Goal: Transaction & Acquisition: Register for event/course

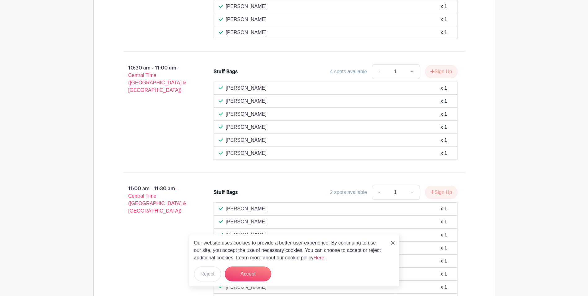
scroll to position [527, 0]
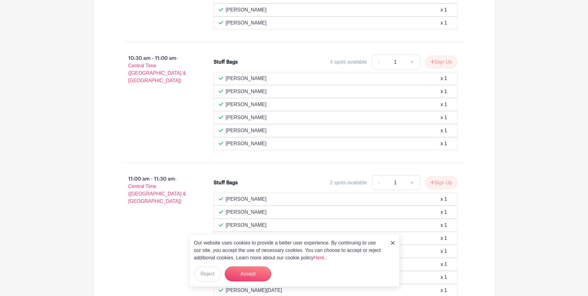
click at [392, 243] on img at bounding box center [393, 243] width 4 height 4
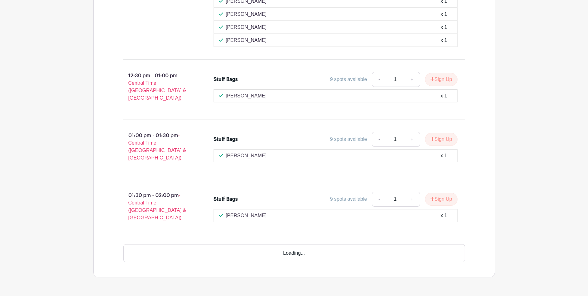
scroll to position [981, 0]
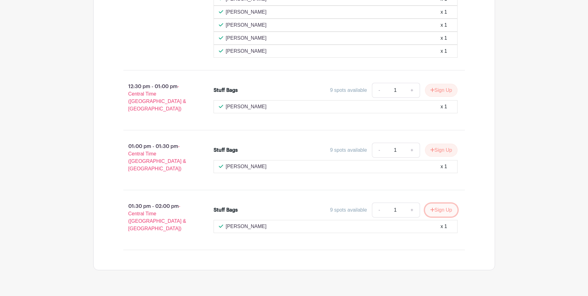
click at [439, 203] on button "Sign Up" at bounding box center [441, 209] width 33 height 13
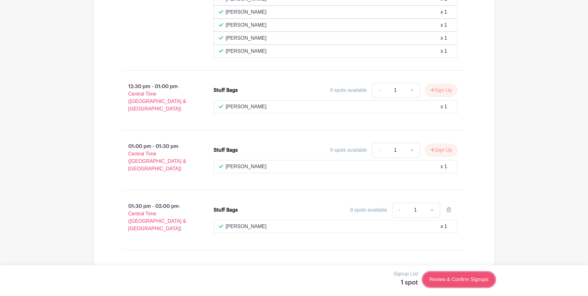
click at [438, 276] on link "Review & Confirm Signups" at bounding box center [459, 279] width 72 height 15
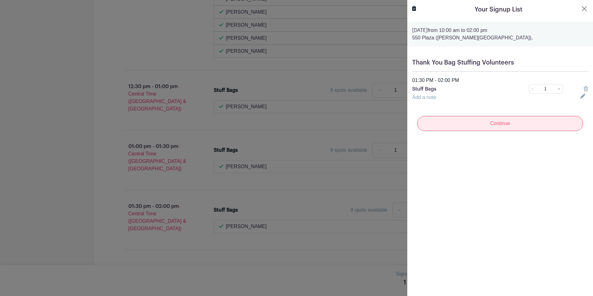
click at [479, 126] on input "Continue" at bounding box center [500, 123] width 166 height 15
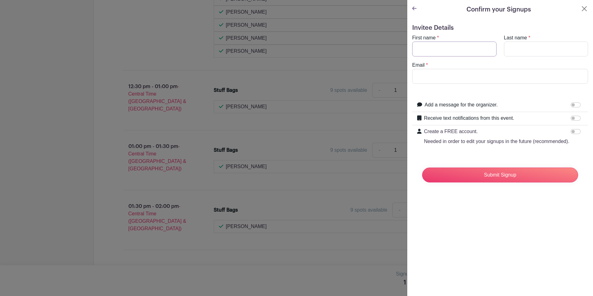
click at [469, 46] on input "First name" at bounding box center [454, 49] width 84 height 15
type input "[PERSON_NAME]"
type input "Y"
type input "Toy"
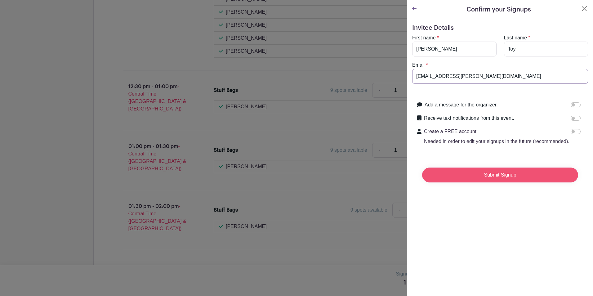
type input "[EMAIL_ADDRESS][PERSON_NAME][DOMAIN_NAME]"
click at [533, 182] on input "Submit Signup" at bounding box center [500, 174] width 156 height 15
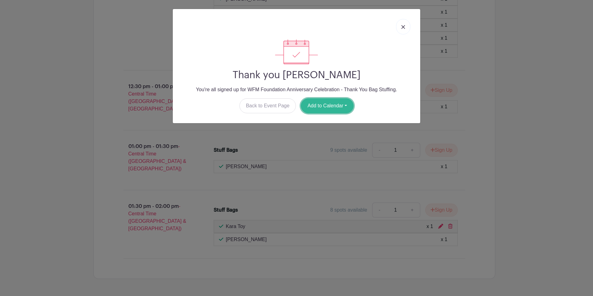
click at [341, 106] on button "Add to Calendar" at bounding box center [327, 105] width 53 height 15
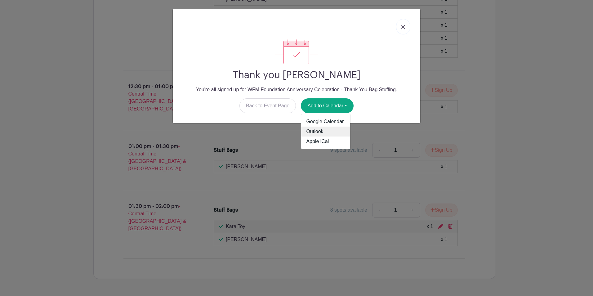
click at [312, 132] on link "Outlook" at bounding box center [325, 131] width 49 height 10
drag, startPoint x: 403, startPoint y: 26, endPoint x: 425, endPoint y: 12, distance: 25.6
click at [403, 26] on img at bounding box center [403, 27] width 4 height 4
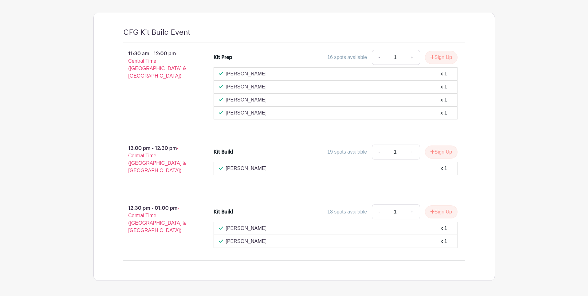
scroll to position [380, 0]
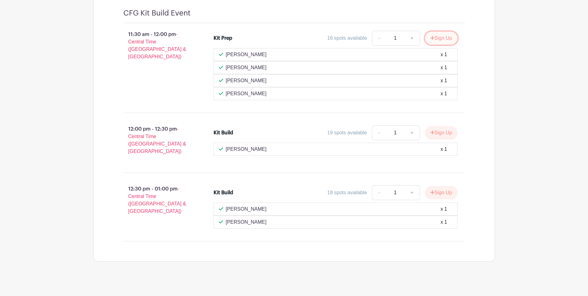
click at [446, 35] on button "Sign Up" at bounding box center [441, 38] width 33 height 13
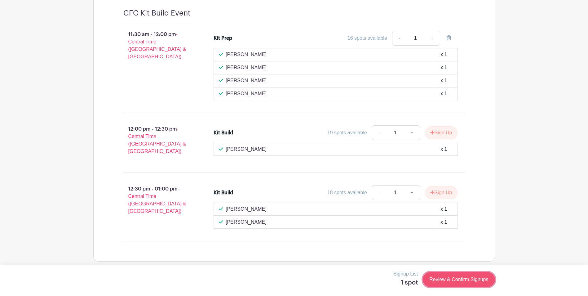
click at [463, 280] on link "Review & Confirm Signups" at bounding box center [459, 279] width 72 height 15
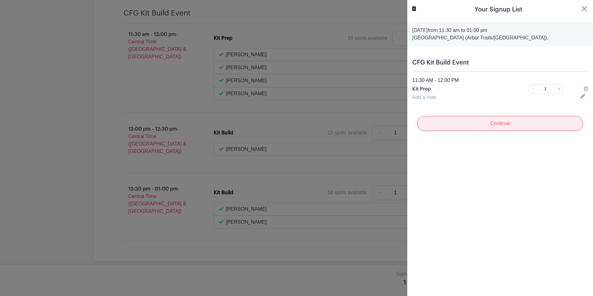
click at [508, 129] on input "Continue" at bounding box center [500, 123] width 166 height 15
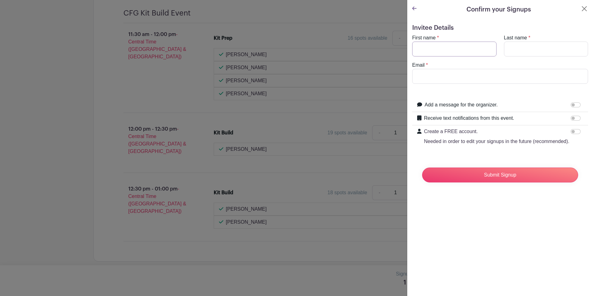
click at [462, 51] on input "First name" at bounding box center [454, 49] width 84 height 15
type input "[PERSON_NAME]"
type input "Toy"
type input "[EMAIL_ADDRESS][PERSON_NAME][DOMAIN_NAME]"
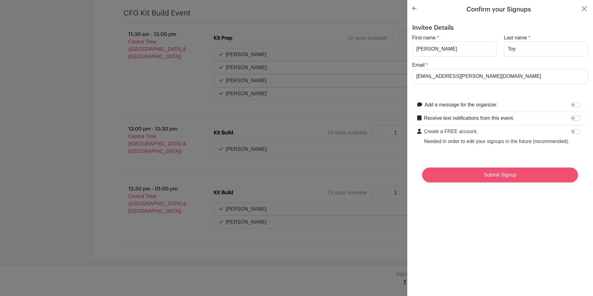
click at [488, 182] on input "Submit Signup" at bounding box center [500, 174] width 156 height 15
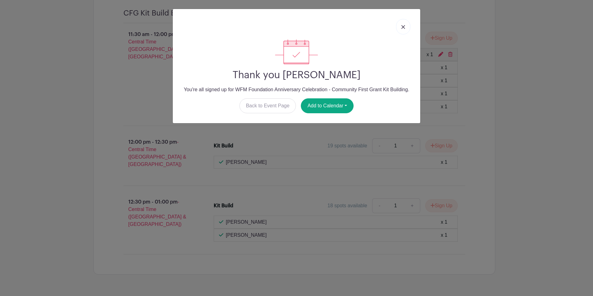
click at [405, 28] on link at bounding box center [403, 26] width 14 height 15
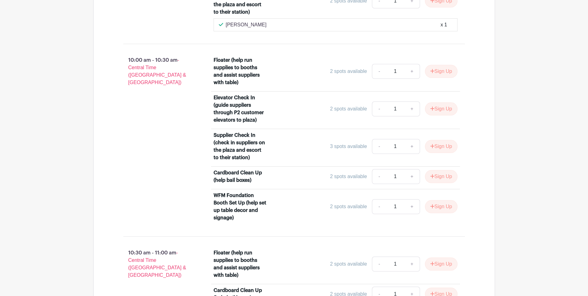
scroll to position [899, 0]
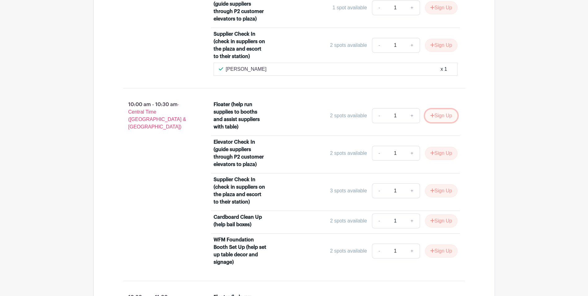
click at [432, 114] on icon "submit" at bounding box center [432, 115] width 4 height 5
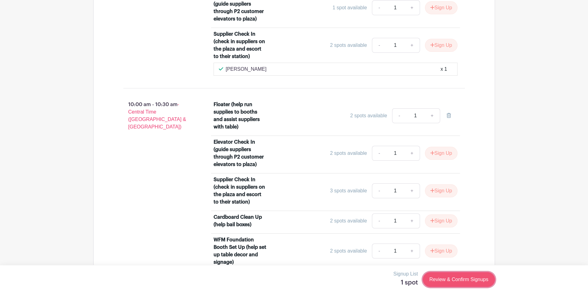
click at [473, 280] on link "Review & Confirm Signups" at bounding box center [459, 279] width 72 height 15
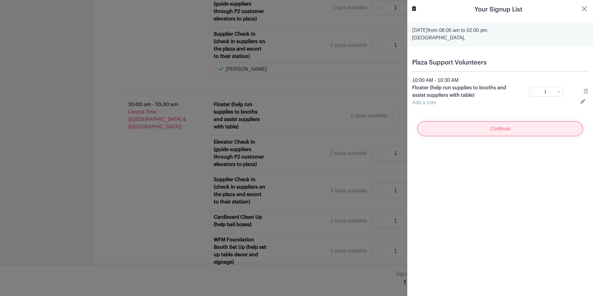
click at [511, 131] on input "Continue" at bounding box center [500, 128] width 166 height 15
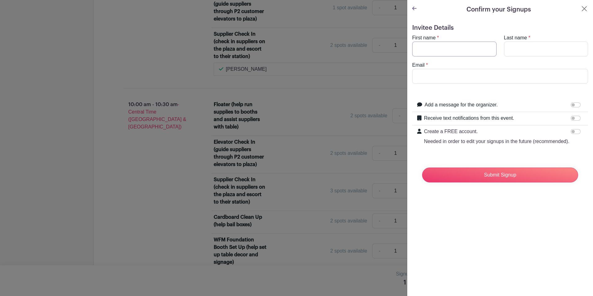
click at [467, 46] on input "First name" at bounding box center [454, 49] width 84 height 15
type input "[PERSON_NAME]"
type input "Toy"
type input "[EMAIL_ADDRESS][PERSON_NAME][DOMAIN_NAME]"
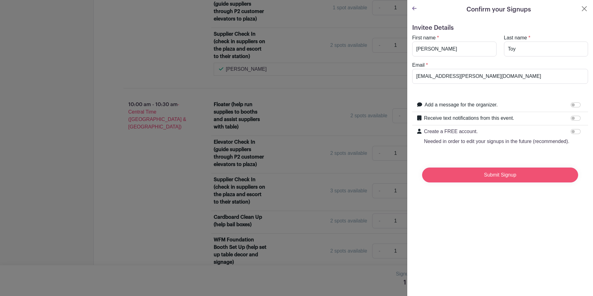
click at [488, 177] on input "Submit Signup" at bounding box center [500, 174] width 156 height 15
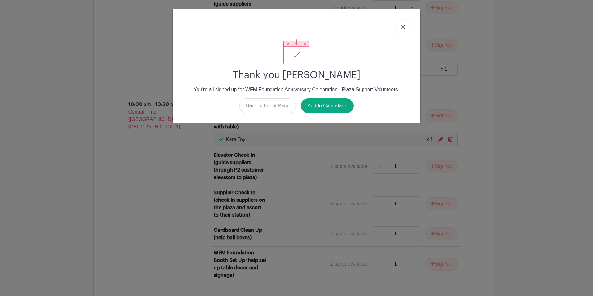
click at [402, 25] on img at bounding box center [403, 27] width 4 height 4
